Goal: Navigation & Orientation: Find specific page/section

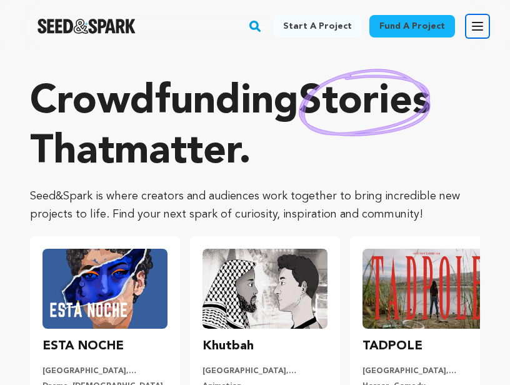
click at [478, 24] on icon "button" at bounding box center [477, 26] width 15 height 15
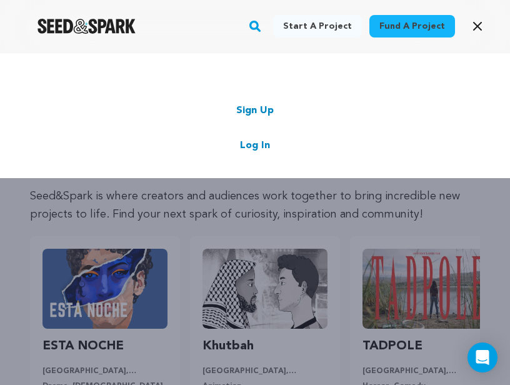
click at [257, 140] on link "Log In" at bounding box center [255, 145] width 30 height 15
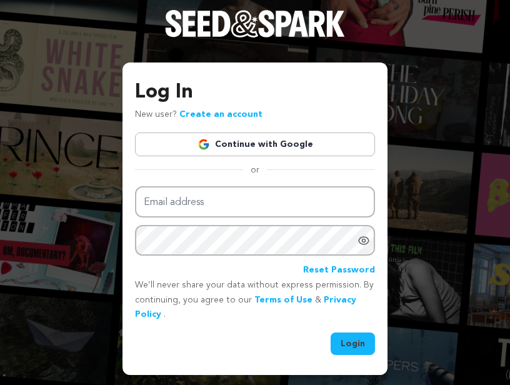
click at [234, 147] on link "Continue with Google" at bounding box center [255, 144] width 240 height 24
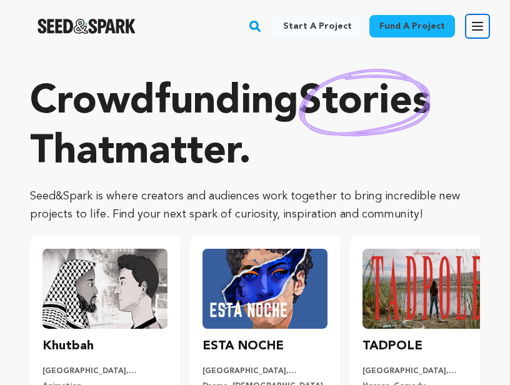
click at [471, 29] on icon "button" at bounding box center [477, 26] width 15 height 15
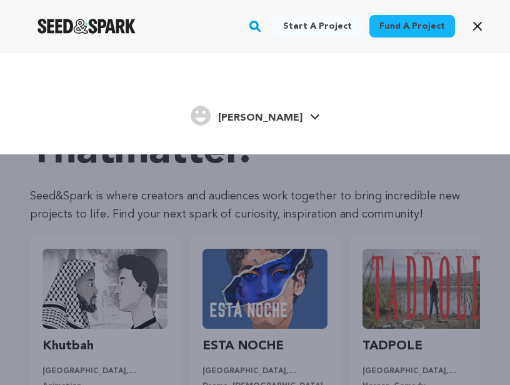
click at [264, 116] on span "[PERSON_NAME]" at bounding box center [260, 118] width 84 height 10
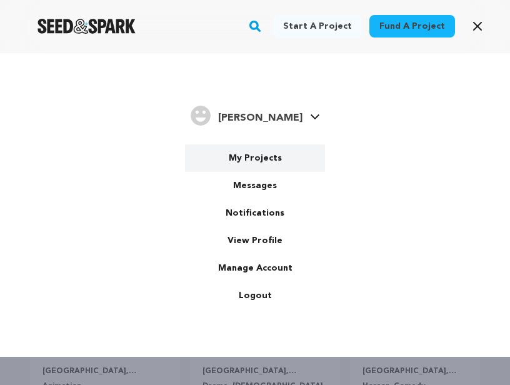
click at [262, 147] on link "My Projects" at bounding box center [255, 157] width 140 height 27
